Goal: Transaction & Acquisition: Purchase product/service

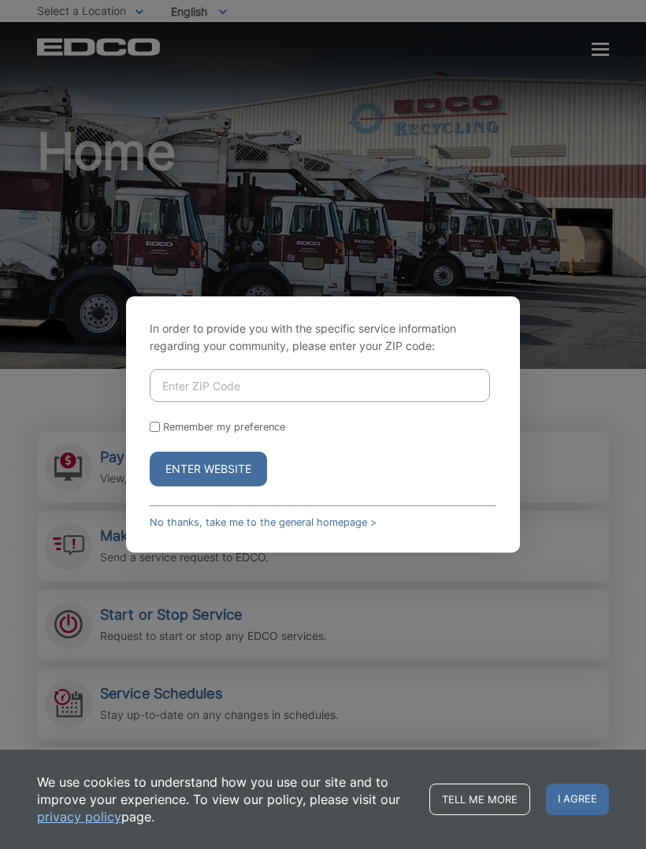
click at [166, 402] on input "Enter ZIP Code" at bounding box center [320, 385] width 340 height 33
type input "91932"
click at [160, 432] on input "Remember my preference" at bounding box center [155, 427] width 10 height 10
checkbox input "true"
click at [182, 486] on button "Enter Website" at bounding box center [208, 469] width 117 height 35
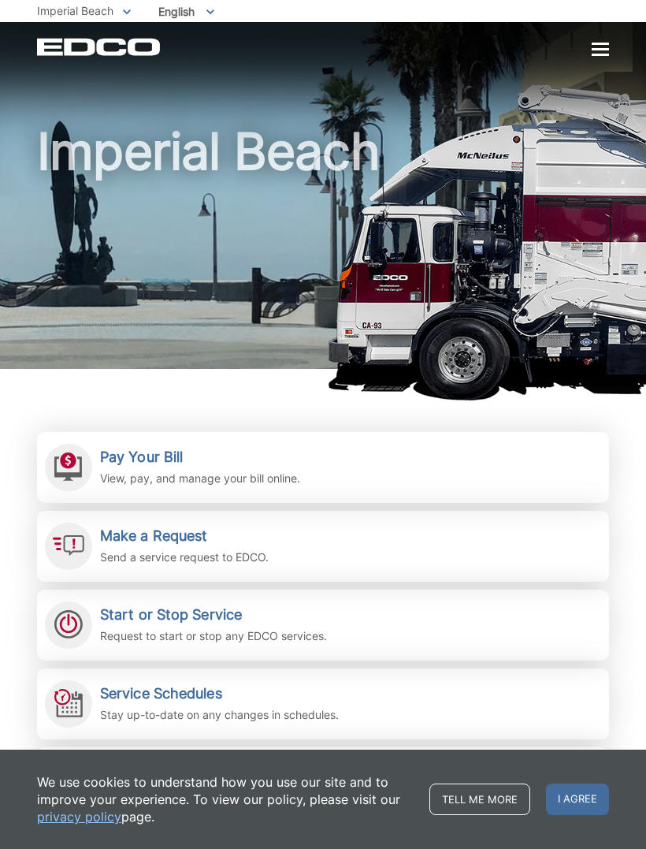
click at [99, 465] on link "Pay Your Bill View, pay, and manage your bill online." at bounding box center [323, 467] width 572 height 71
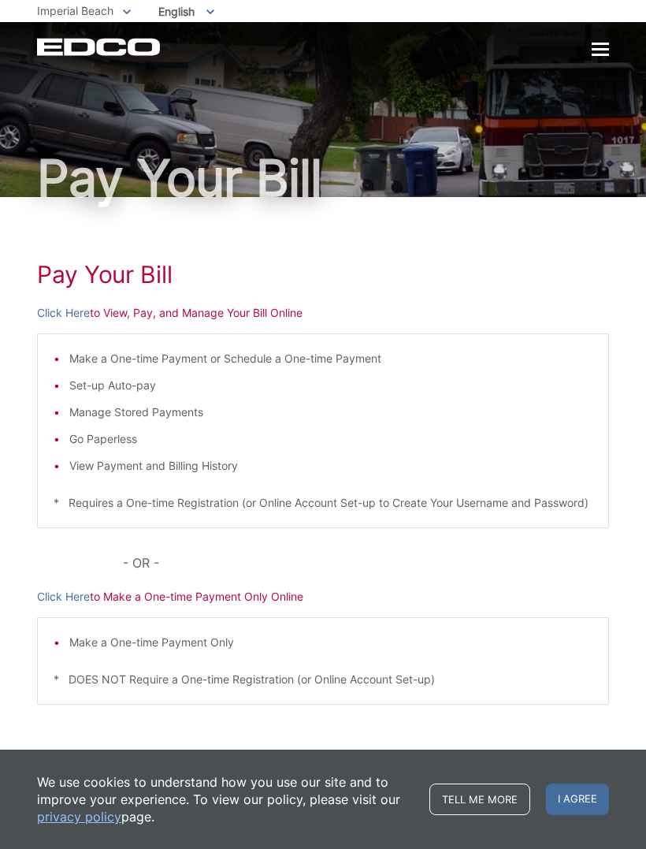
click at [70, 316] on link "Click Here" at bounding box center [63, 312] width 53 height 17
